Goal: Find specific page/section: Find specific page/section

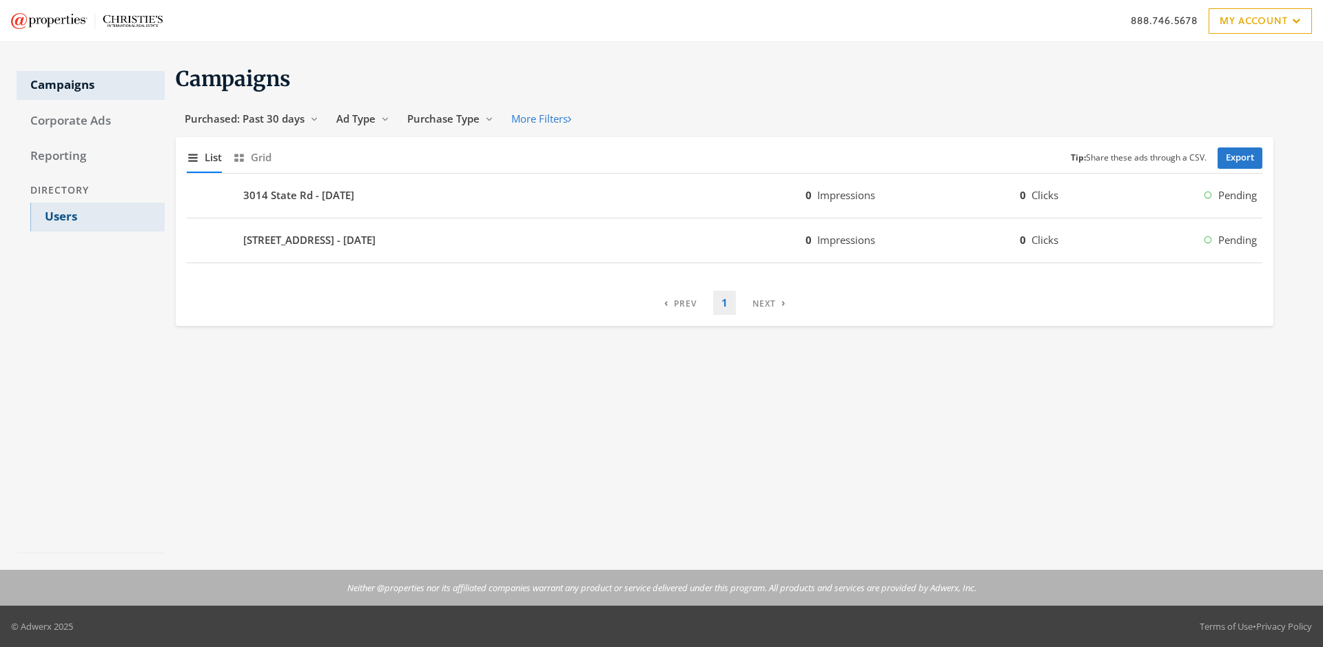
click at [97, 217] on link "Users" at bounding box center [97, 217] width 134 height 29
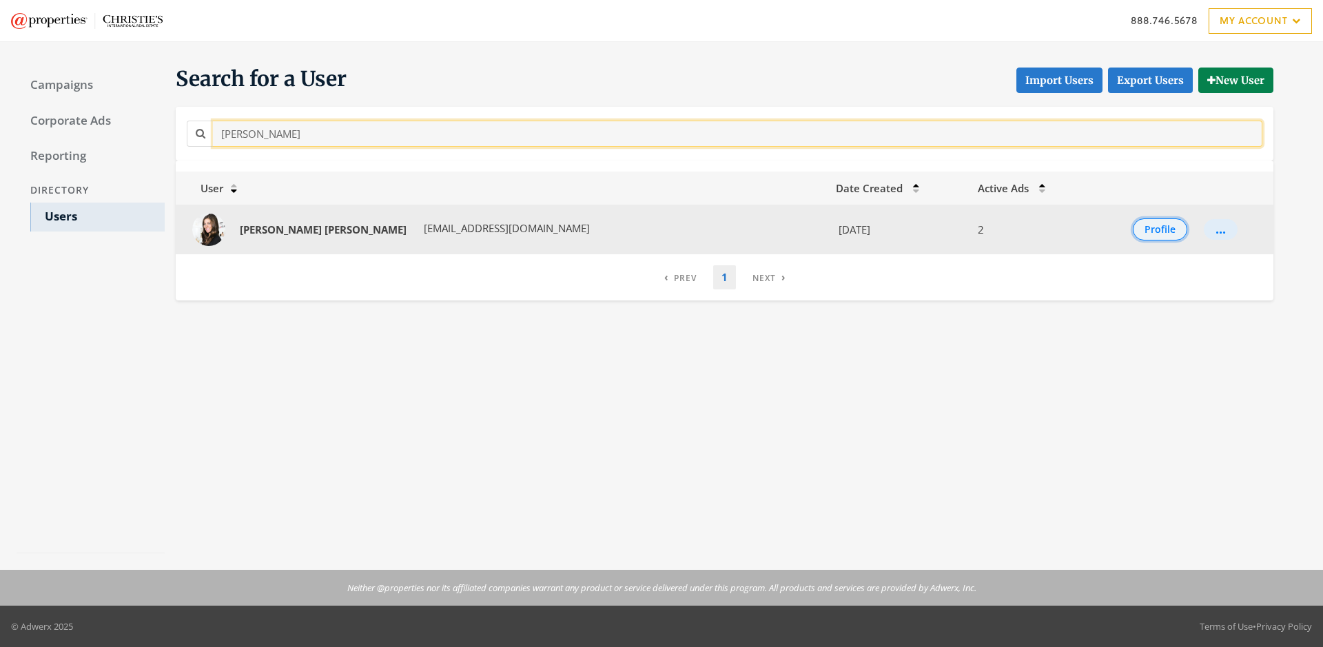
type input "[PERSON_NAME]"
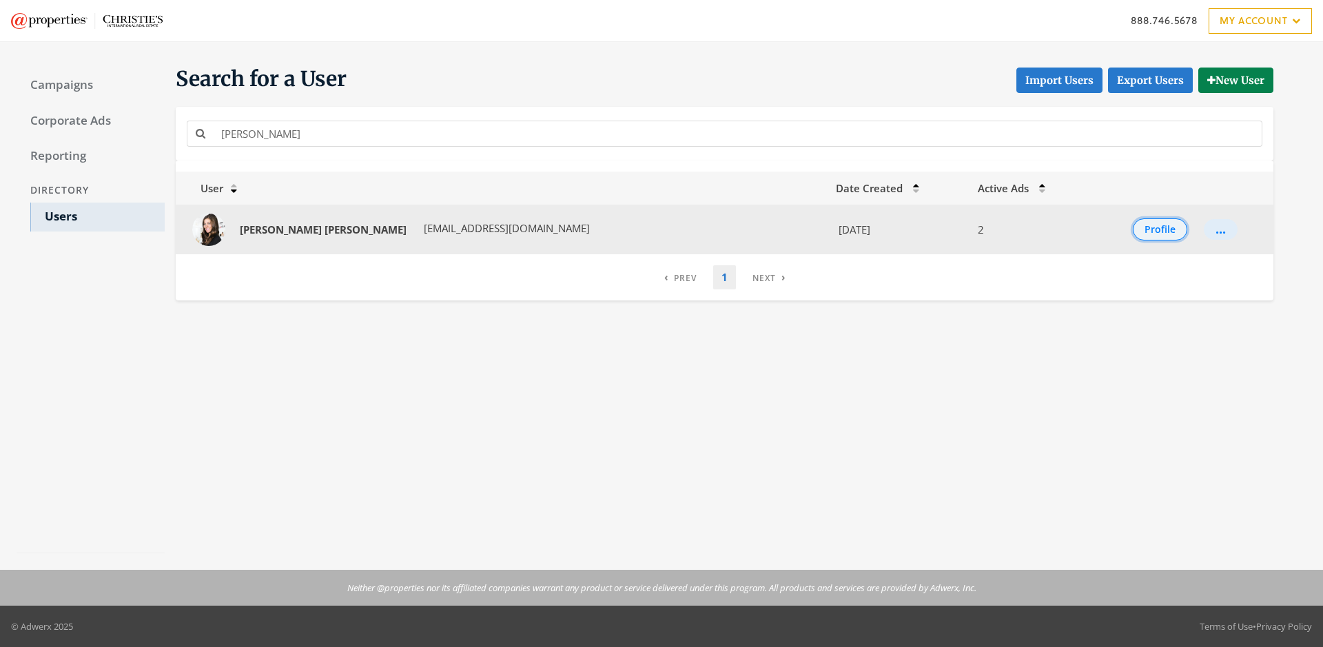
click at [1145, 229] on button "Profile" at bounding box center [1160, 229] width 54 height 22
